Goal: Find specific page/section: Find specific page/section

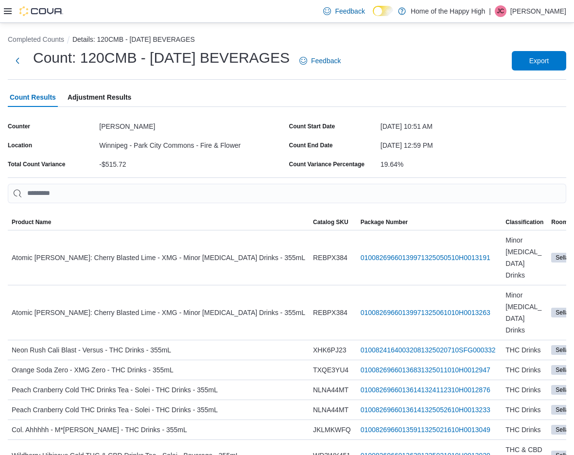
click at [259, 67] on div "Count: 120CMB - [DATE] BEVERAGES Feedback" at bounding box center [176, 60] width 337 height 25
click at [100, 40] on button "Details: 120CMB - [DATE] BEVERAGES" at bounding box center [133, 40] width 123 height 8
click at [33, 43] on li "Completed Counts" at bounding box center [40, 40] width 65 height 10
click at [46, 14] on img at bounding box center [41, 11] width 44 height 10
click at [567, 18] on div "Feedback Dark Mode Home of the Happy High | [PERSON_NAME]" at bounding box center [443, 11] width 255 height 22
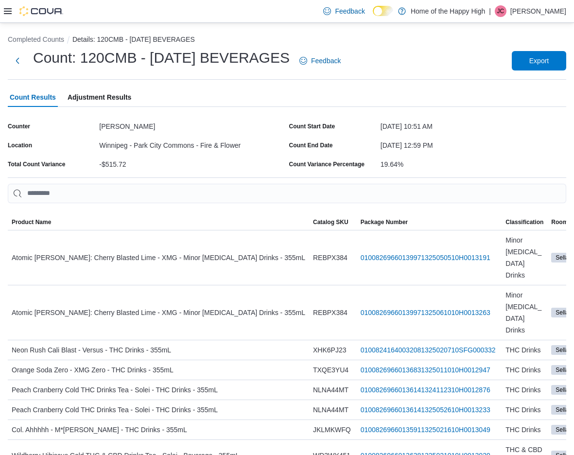
click at [557, 14] on p "[PERSON_NAME]" at bounding box center [539, 11] width 56 height 12
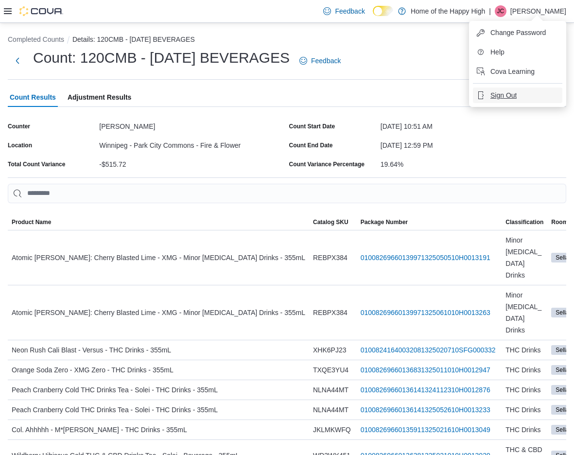
click at [499, 92] on span "Sign Out" at bounding box center [504, 95] width 26 height 10
